Goal: Task Accomplishment & Management: Complete application form

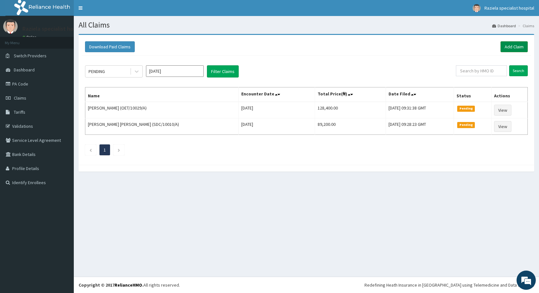
click at [510, 48] on link "Add Claim" at bounding box center [513, 46] width 27 height 11
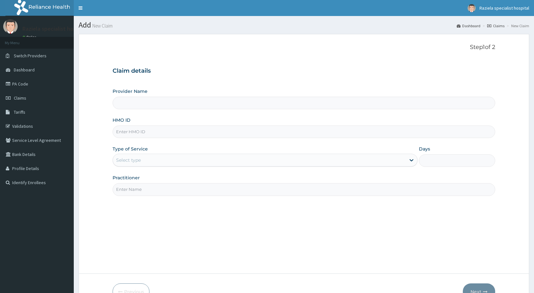
click at [127, 129] on input "HMO ID" at bounding box center [304, 132] width 382 height 13
type input "Raziela Specialist Clinic"
type input "PPI/10072/A"
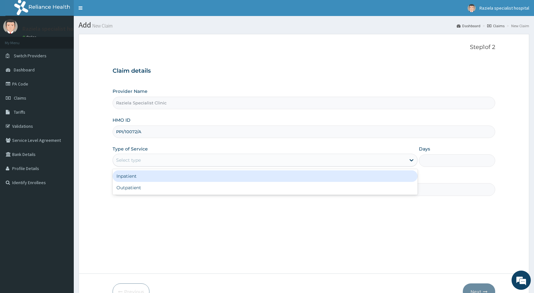
click at [124, 160] on div "Select type" at bounding box center [128, 160] width 25 height 6
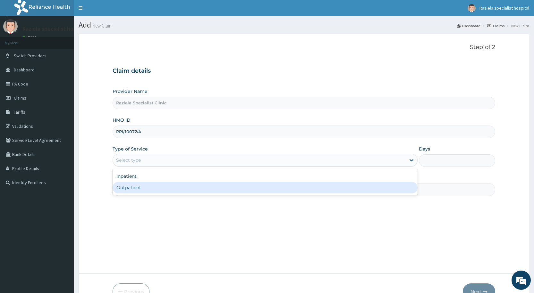
click at [129, 191] on div "Outpatient" at bounding box center [265, 188] width 305 height 12
type input "1"
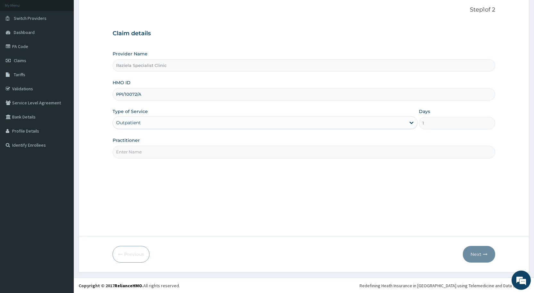
scroll to position [38, 0]
click at [140, 151] on input "Practitioner" at bounding box center [304, 151] width 382 height 13
type input "[PERSON_NAME]"
click at [472, 250] on button "Next" at bounding box center [479, 254] width 32 height 17
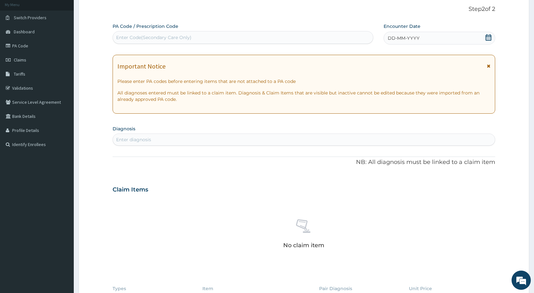
click at [136, 38] on div "Enter Code(Secondary Care Only)" at bounding box center [153, 37] width 75 height 6
paste input "PA/B02F4E"
type input "PA/B02F4E"
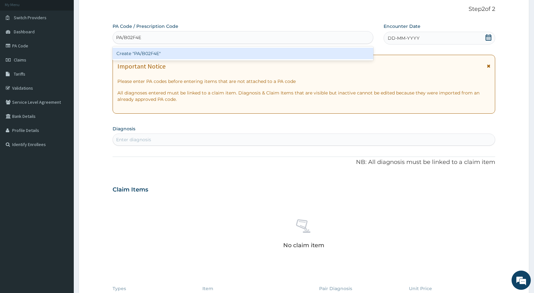
click at [150, 50] on div "Create "PA/B02F4E"" at bounding box center [243, 54] width 260 height 12
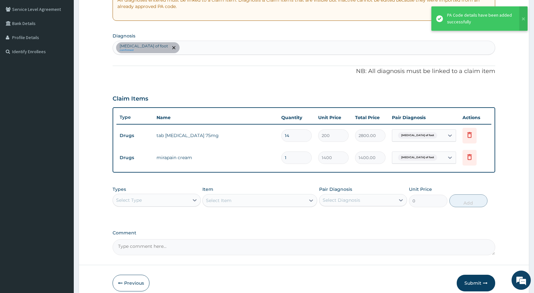
scroll to position [161, 0]
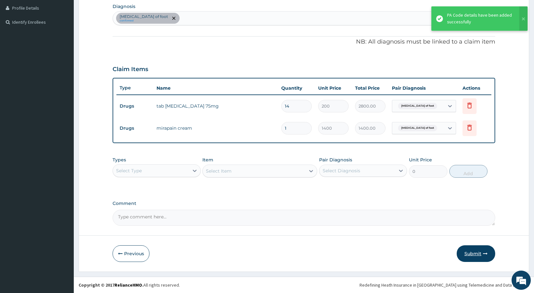
click at [469, 254] on button "Submit" at bounding box center [475, 254] width 38 height 17
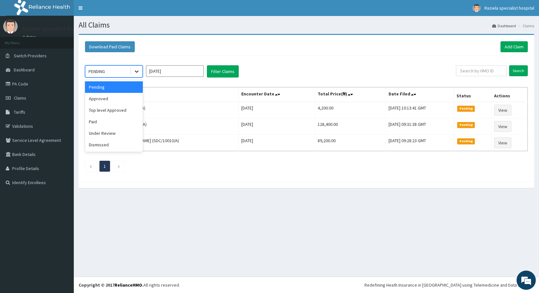
click at [136, 71] on icon at bounding box center [136, 71] width 6 height 6
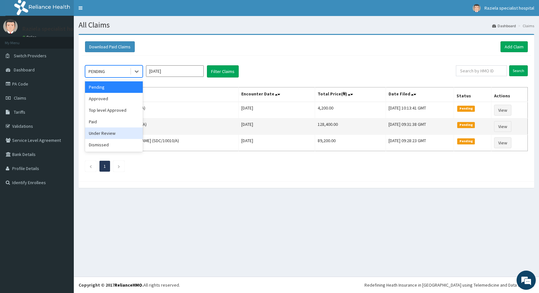
click at [112, 134] on div "Under Review" at bounding box center [114, 134] width 58 height 12
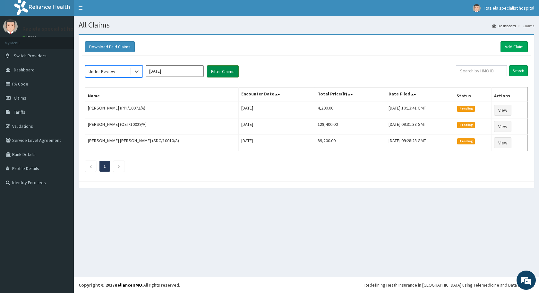
click at [222, 72] on button "Filter Claims" at bounding box center [223, 71] width 32 height 12
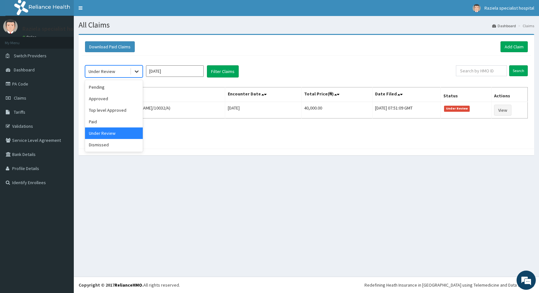
click at [140, 72] on div at bounding box center [137, 72] width 12 height 12
click at [123, 96] on div "Approved" at bounding box center [114, 99] width 58 height 12
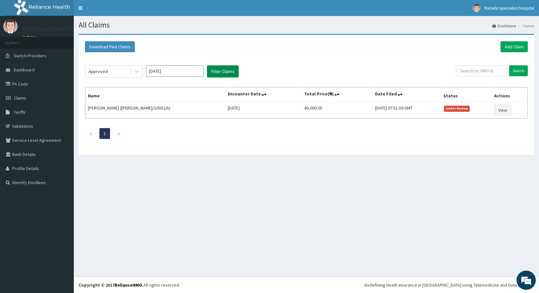
click at [216, 73] on button "Filter Claims" at bounding box center [223, 71] width 32 height 12
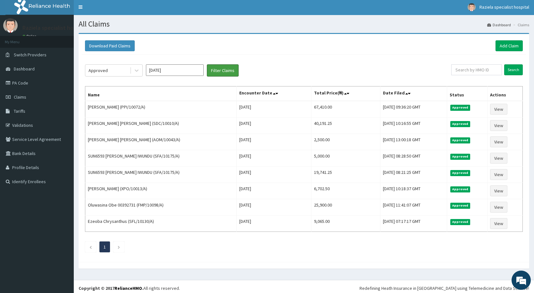
scroll to position [4, 0]
